Goal: Transaction & Acquisition: Obtain resource

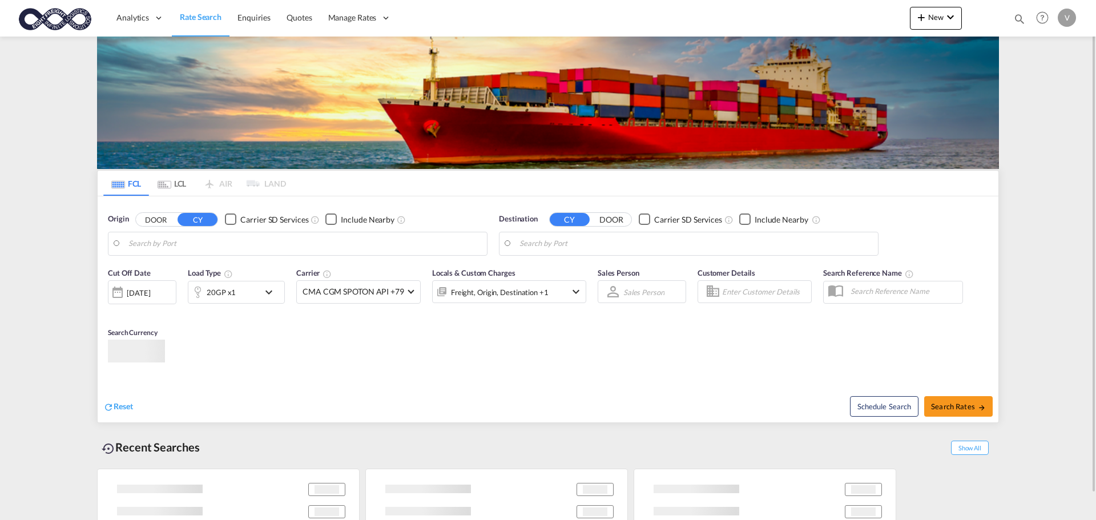
type input "[GEOGRAPHIC_DATA], [GEOGRAPHIC_DATA]"
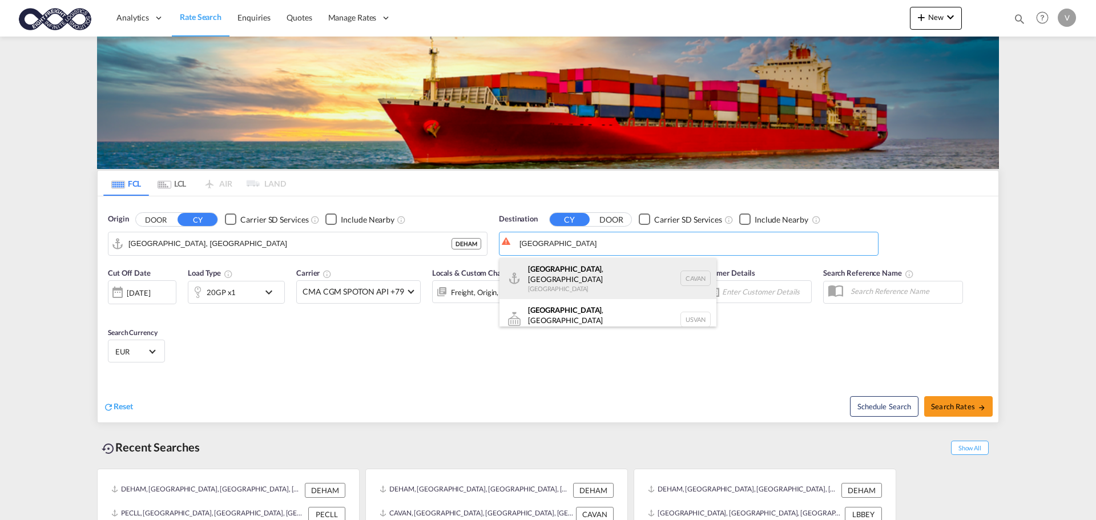
click at [563, 275] on div "[GEOGRAPHIC_DATA] , [GEOGRAPHIC_DATA] [GEOGRAPHIC_DATA] [GEOGRAPHIC_DATA]" at bounding box center [607, 278] width 217 height 41
type input "[GEOGRAPHIC_DATA], [GEOGRAPHIC_DATA], CAVAN"
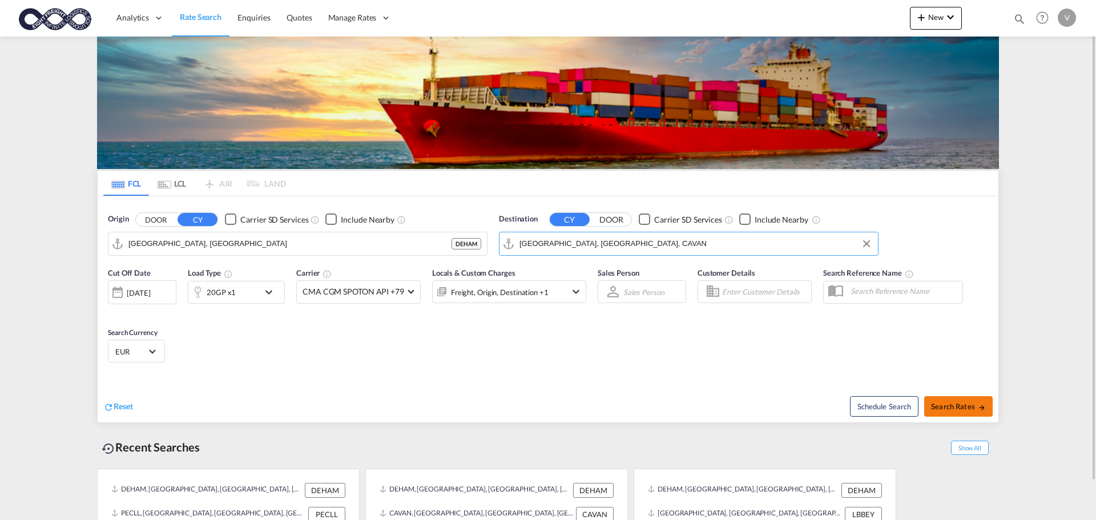
click at [962, 408] on span "Search Rates" at bounding box center [958, 406] width 55 height 9
type input "DEHAM to CAVAN / [DATE]"
